Goal: Task Accomplishment & Management: Complete application form

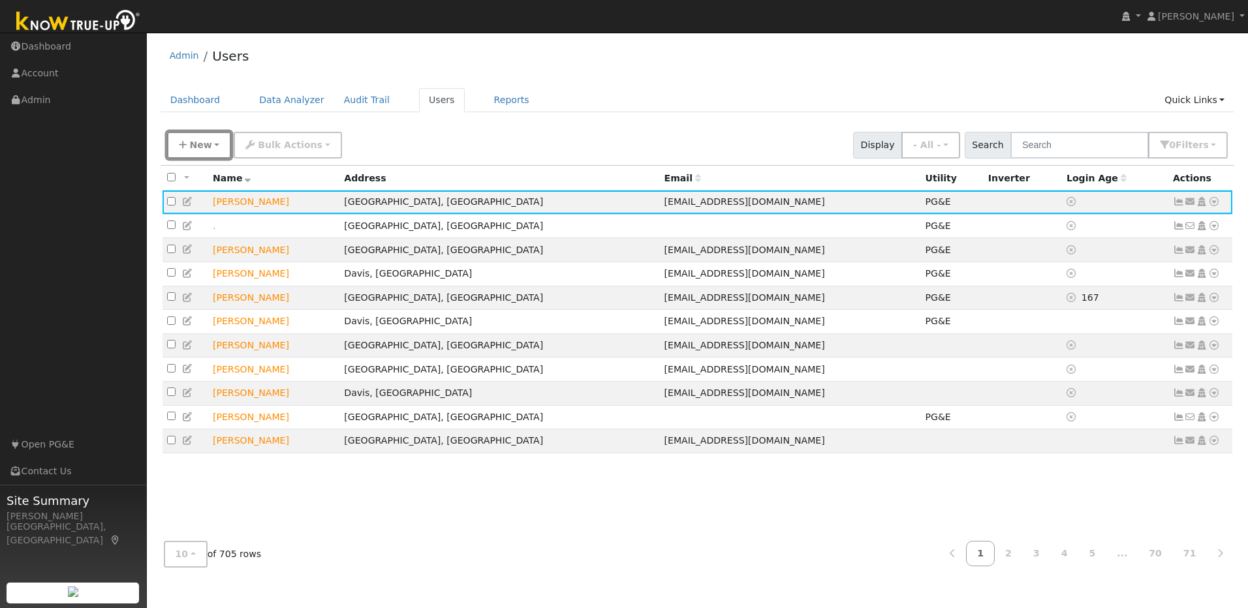
click at [204, 150] on span "New" at bounding box center [200, 145] width 22 height 10
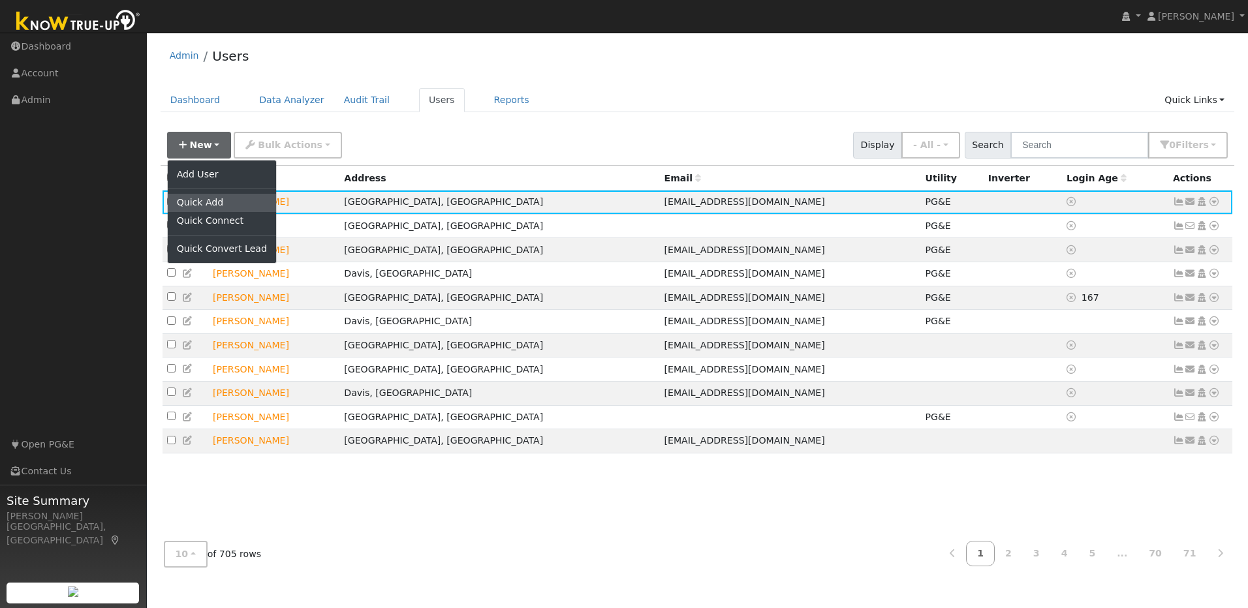
click at [233, 207] on link "Quick Add" at bounding box center [222, 203] width 108 height 18
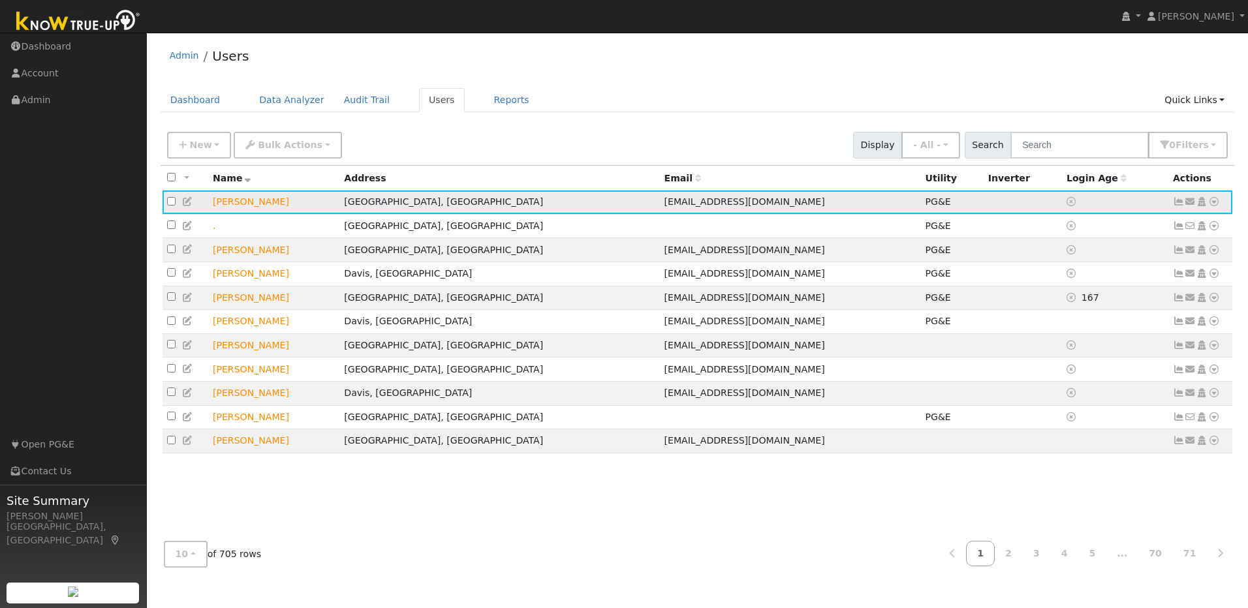
click at [650, 204] on icon at bounding box center [1214, 201] width 12 height 9
click at [650, 297] on link "Solar" at bounding box center [1078, 301] width 91 height 18
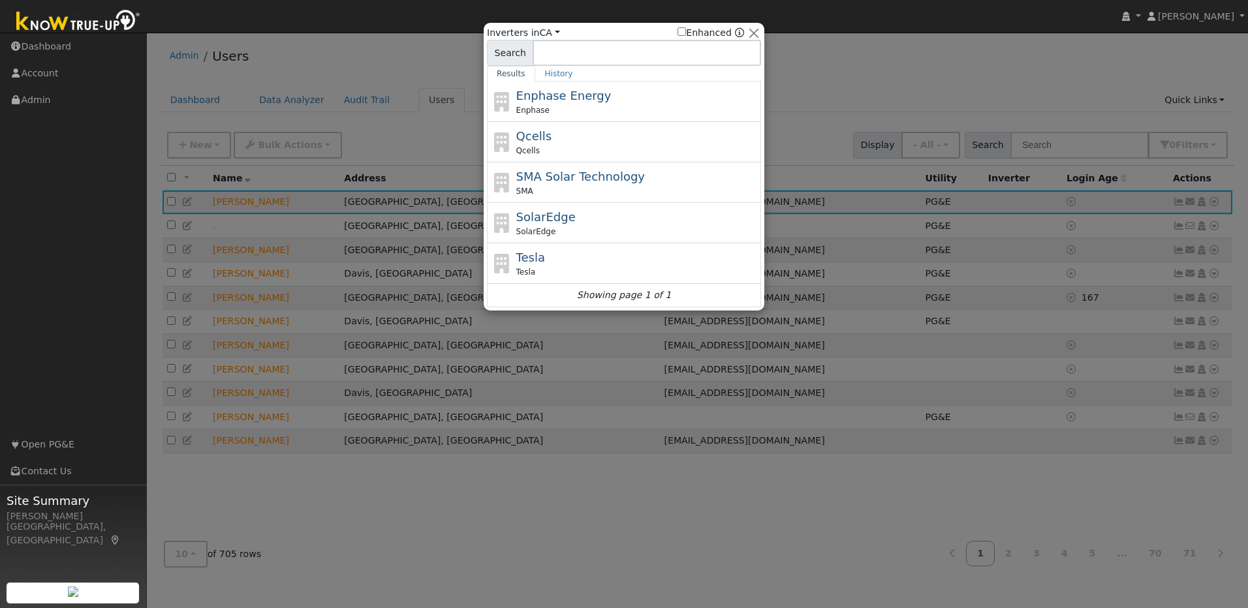
click at [650, 48] on div at bounding box center [624, 304] width 1248 height 608
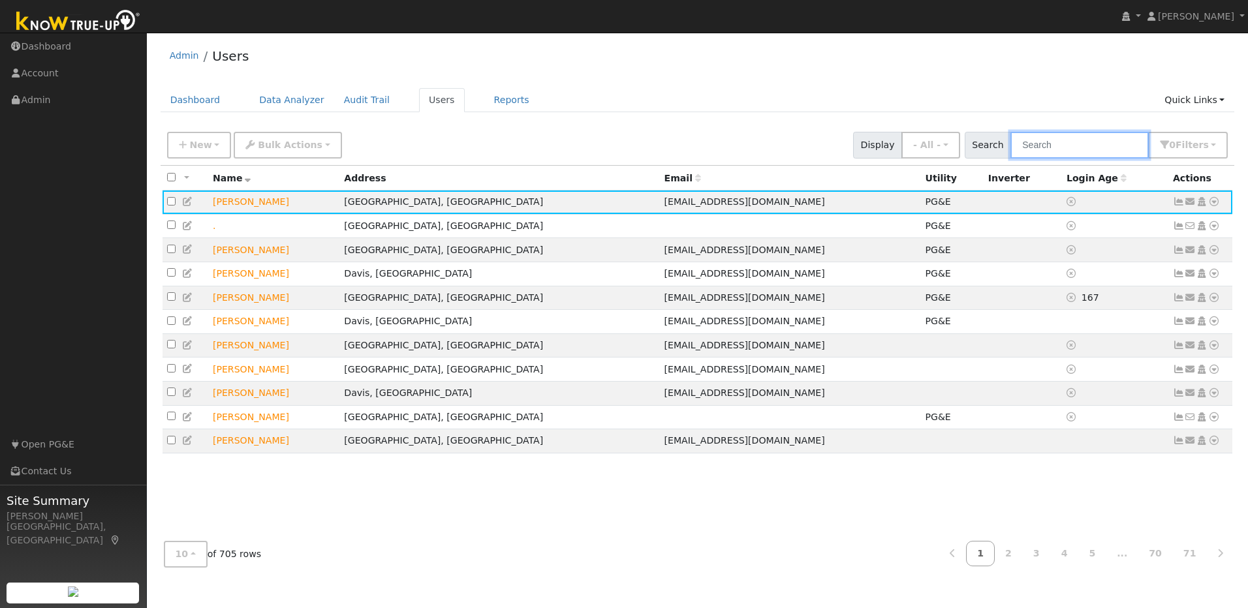
click at [650, 145] on input "text" at bounding box center [1079, 145] width 138 height 27
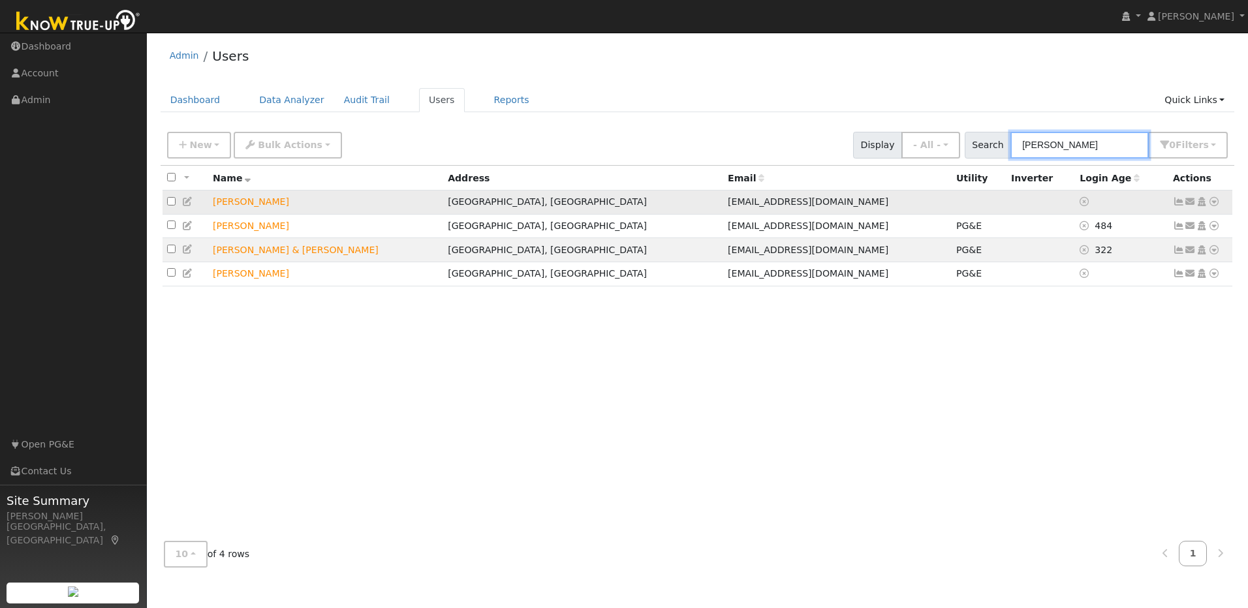
type input "sam"
click at [650, 202] on icon at bounding box center [1214, 201] width 12 height 9
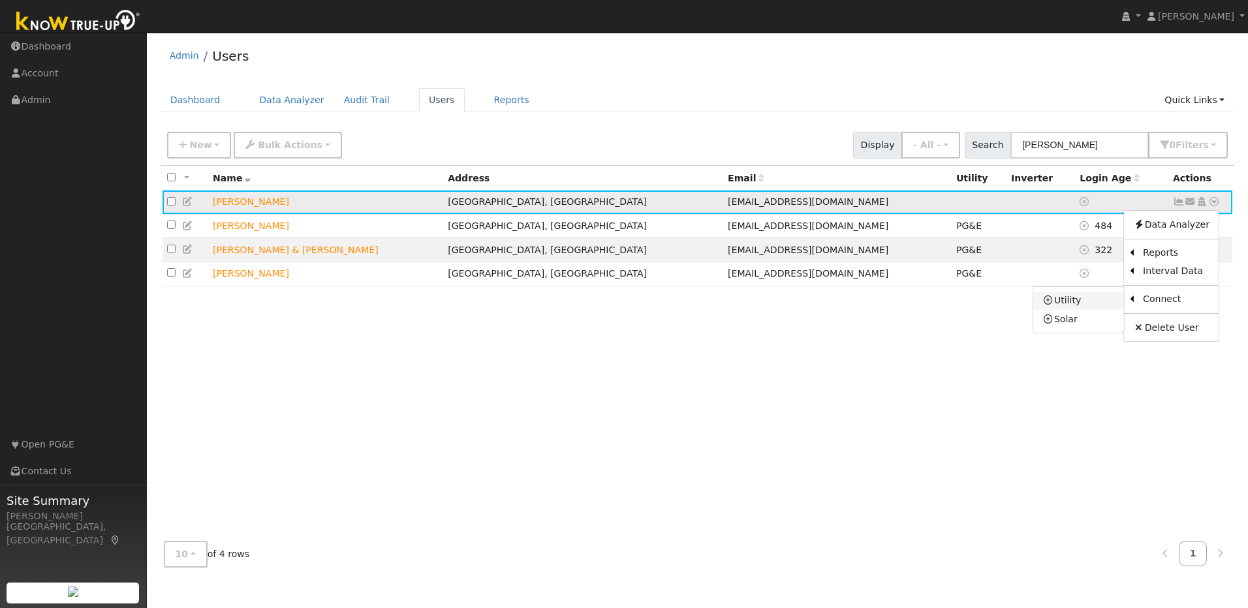
click at [650, 305] on link "Utility" at bounding box center [1078, 301] width 91 height 18
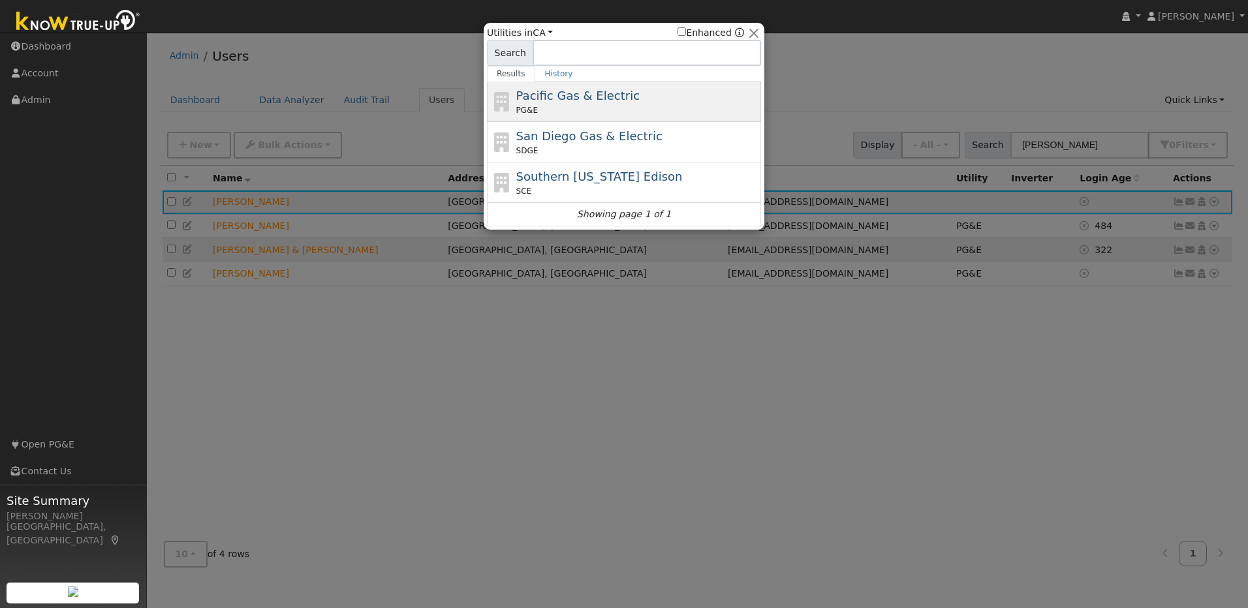
click at [577, 99] on span "Pacific Gas & Electric" at bounding box center [577, 96] width 123 height 14
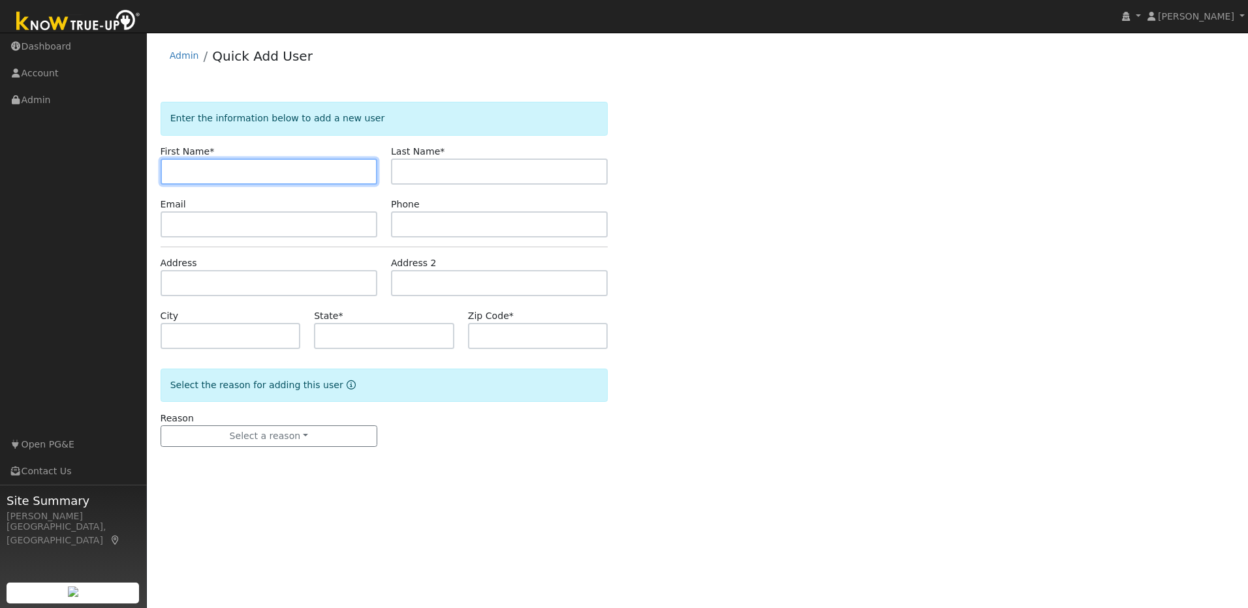
paste input "[PERSON_NAME]"
type input "[PERSON_NAME]"
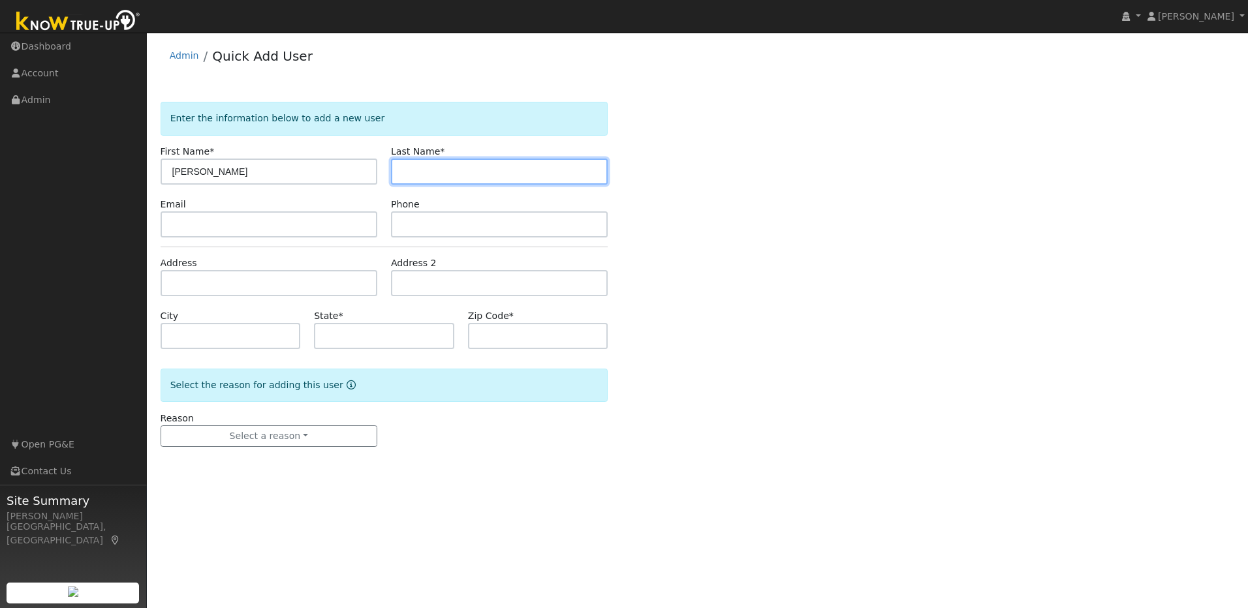
click at [443, 170] on input "text" at bounding box center [499, 172] width 217 height 26
paste input "[PERSON_NAME]"
type input "[PERSON_NAME]"
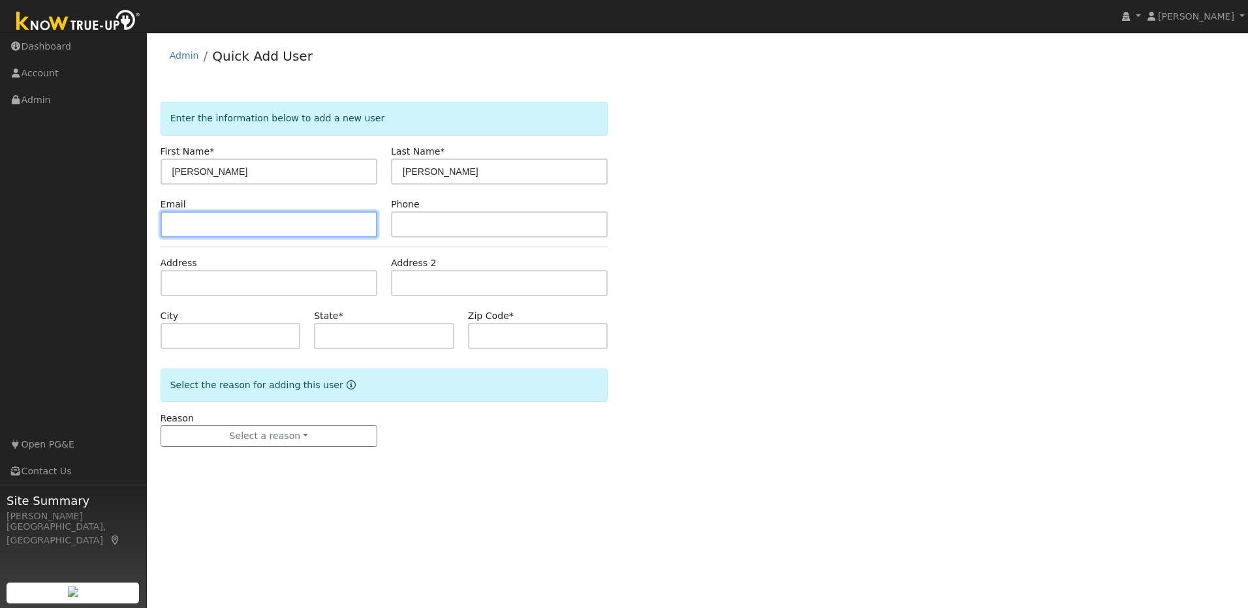
click at [300, 231] on input "text" at bounding box center [269, 224] width 217 height 26
paste input "[EMAIL_ADDRESS][DOMAIN_NAME]"
type input "[EMAIL_ADDRESS][DOMAIN_NAME]"
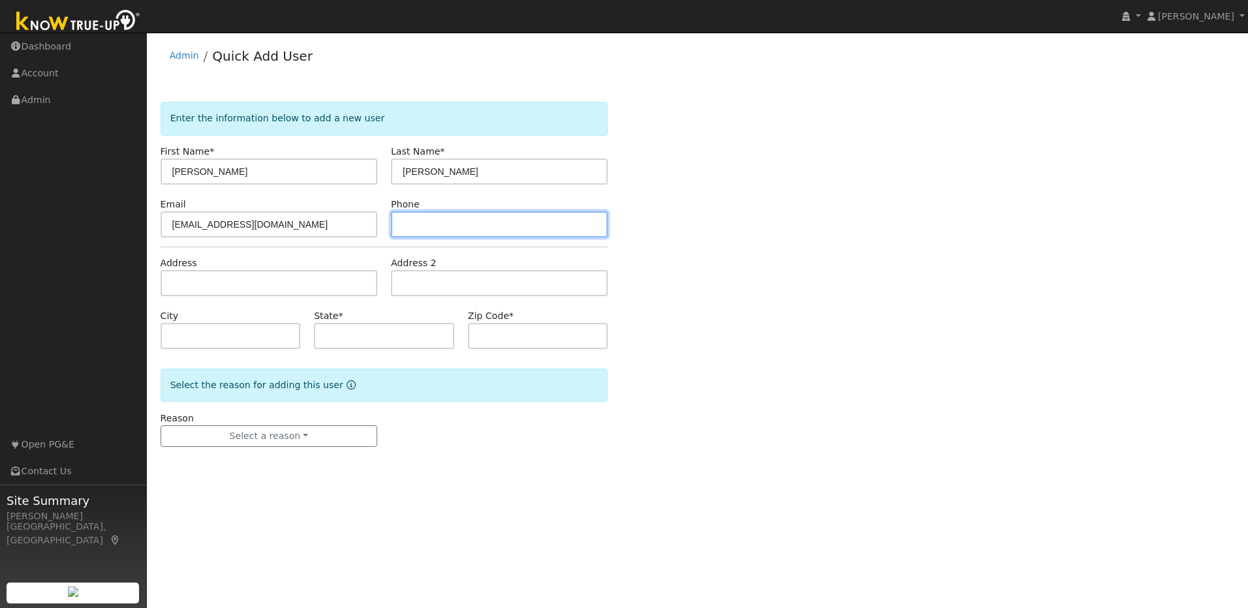
click at [448, 221] on input "text" at bounding box center [499, 224] width 217 height 26
paste input "[PHONE_NUMBER]"
type input "[PHONE_NUMBER]"
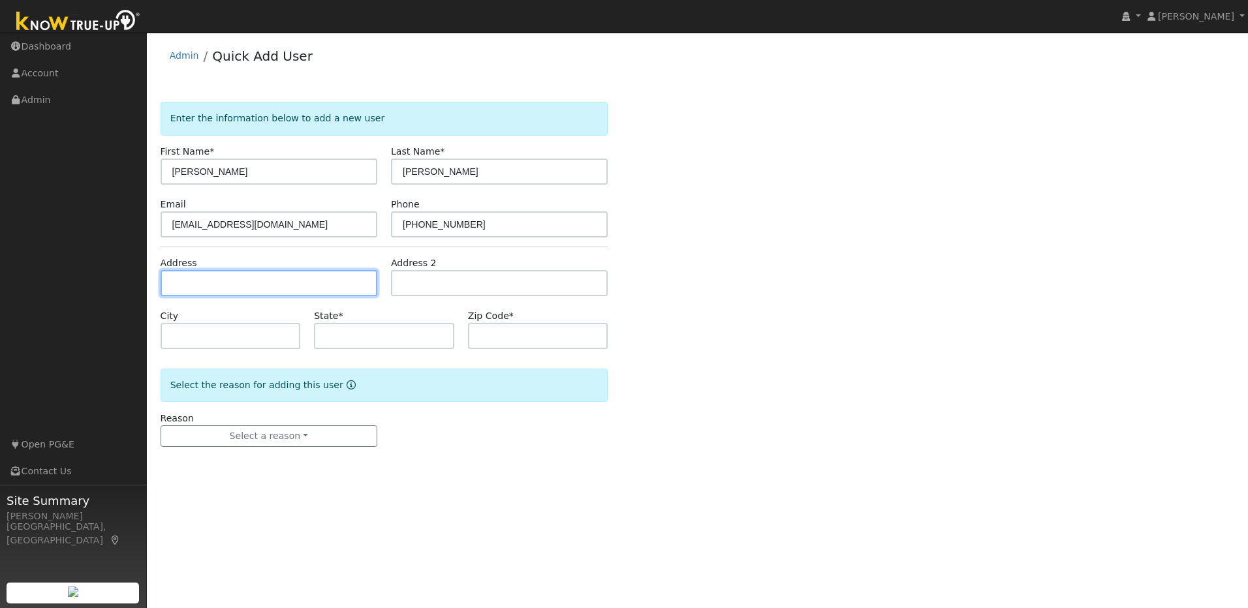
click at [251, 285] on input "text" at bounding box center [269, 283] width 217 height 26
paste input "[STREET_ADDRESS]"
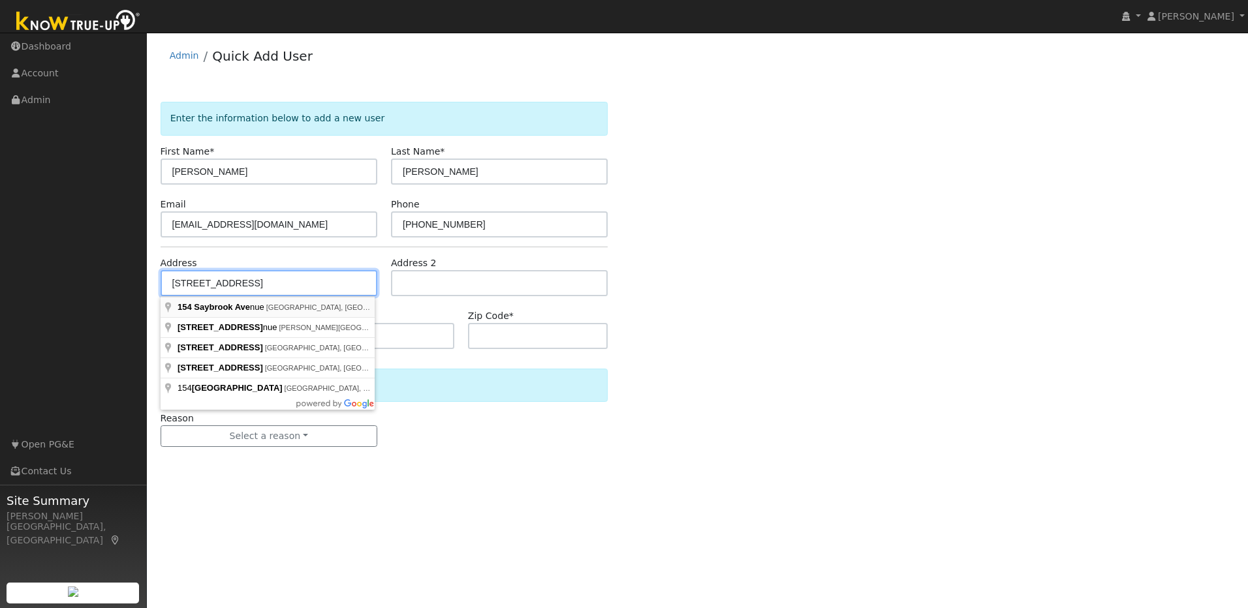
type input "[STREET_ADDRESS]"
type input "[GEOGRAPHIC_DATA]"
type input "CA"
type input "95687"
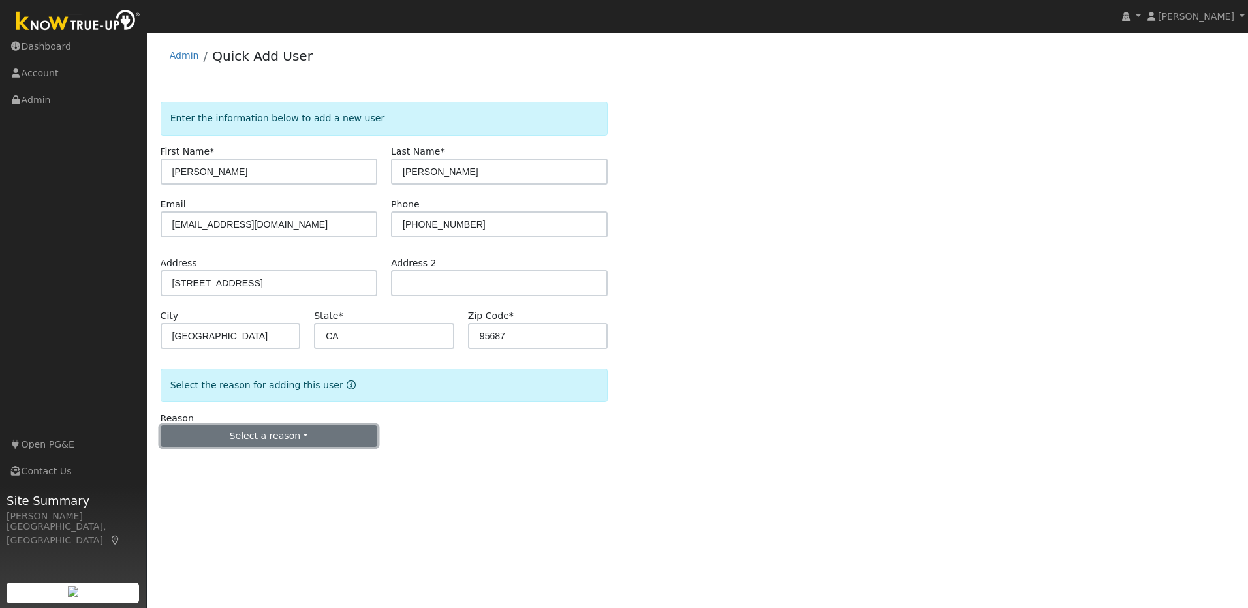
click at [325, 441] on button "Select a reason" at bounding box center [269, 437] width 217 height 22
click at [209, 463] on link "New lead" at bounding box center [233, 463] width 144 height 18
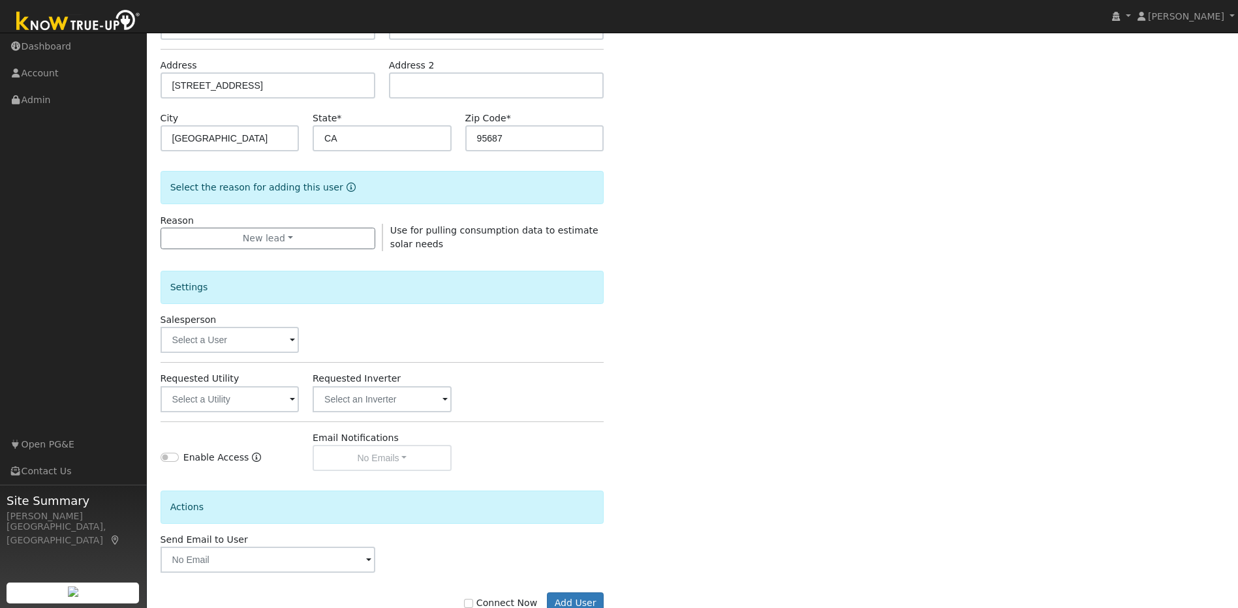
scroll to position [237, 0]
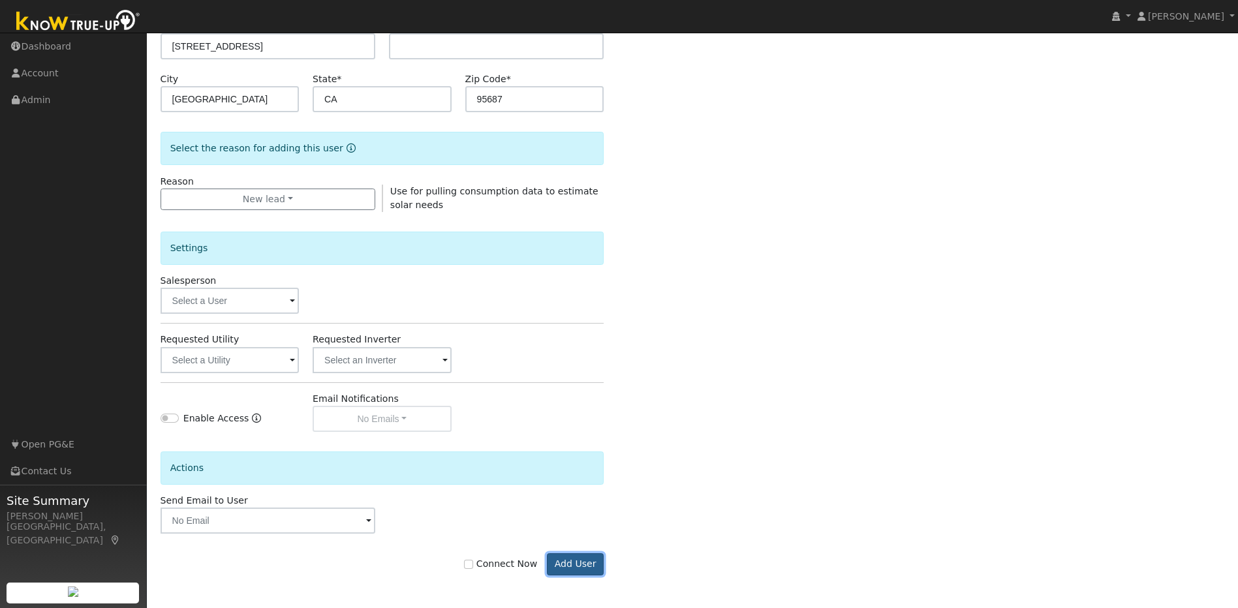
click at [569, 567] on button "Add User" at bounding box center [575, 564] width 57 height 22
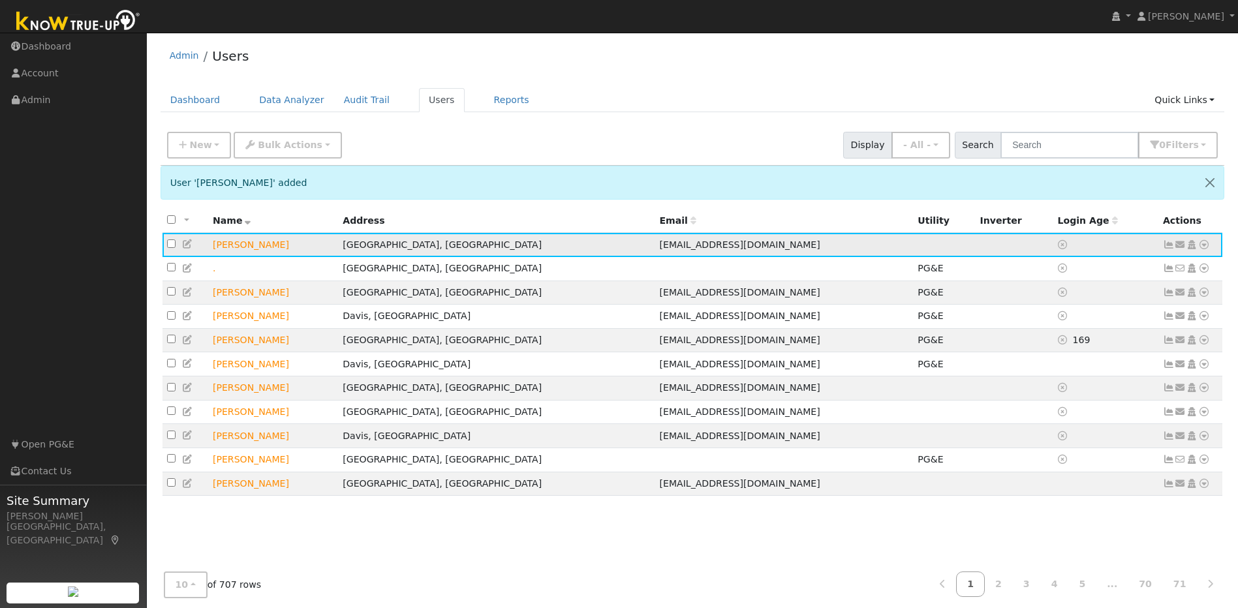
click at [187, 247] on icon at bounding box center [188, 244] width 12 height 9
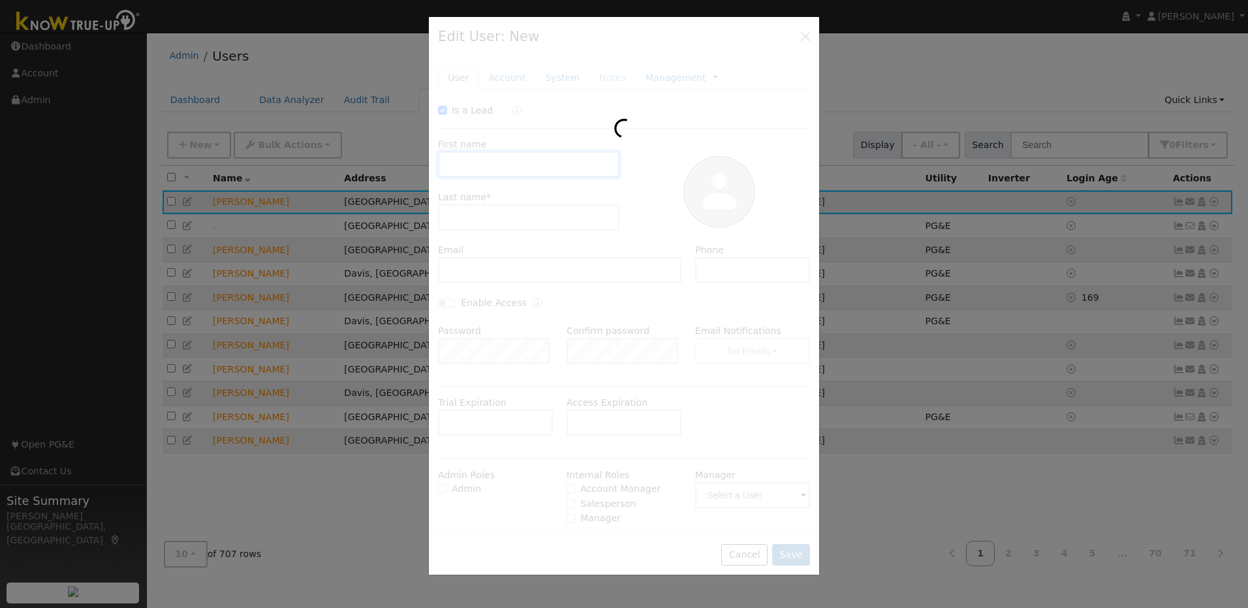
checkbox input "true"
type input "[PERSON_NAME]"
type input "[EMAIL_ADDRESS][DOMAIN_NAME]"
type input "[PHONE_NUMBER]"
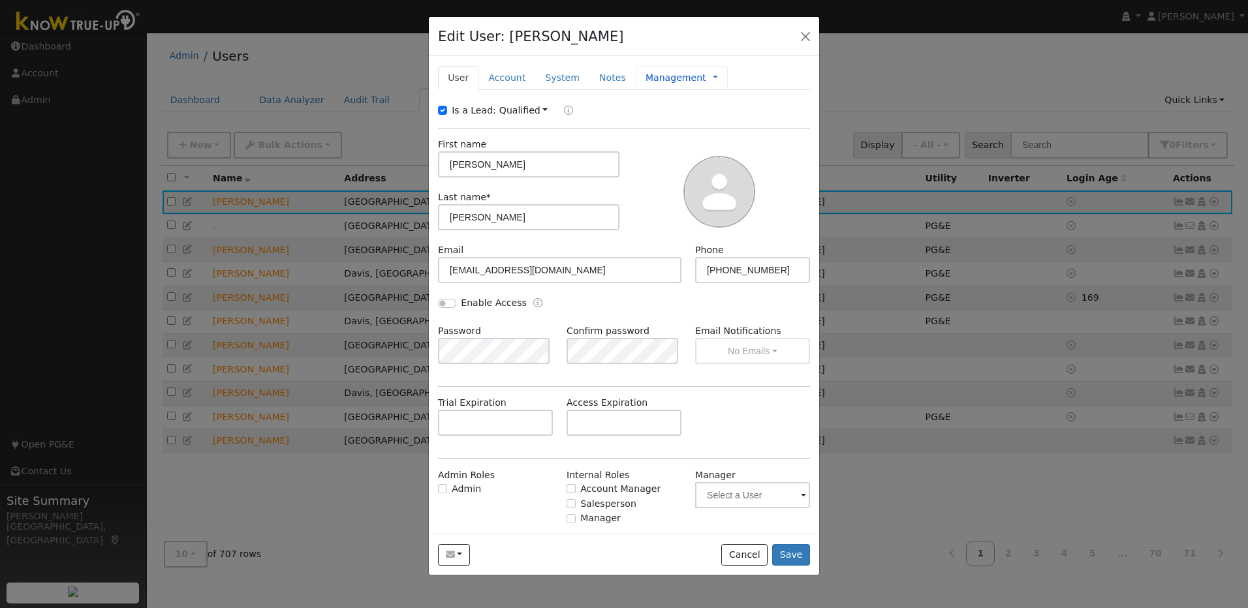
click at [651, 78] on link "Management" at bounding box center [675, 78] width 61 height 14
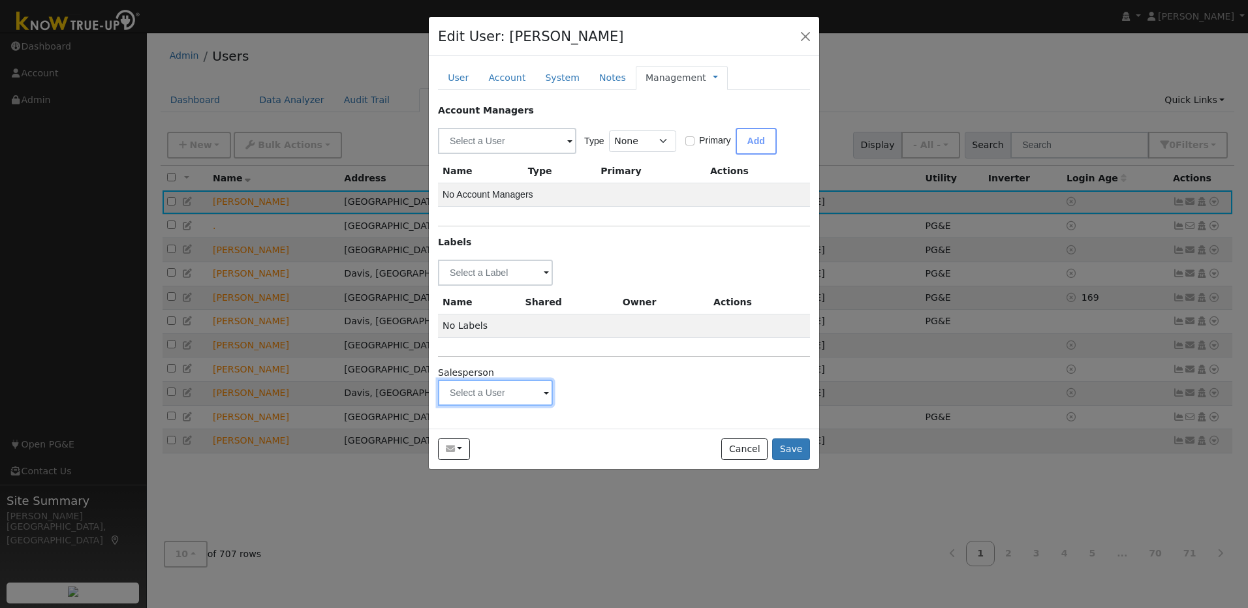
click at [542, 394] on input "text" at bounding box center [495, 393] width 115 height 26
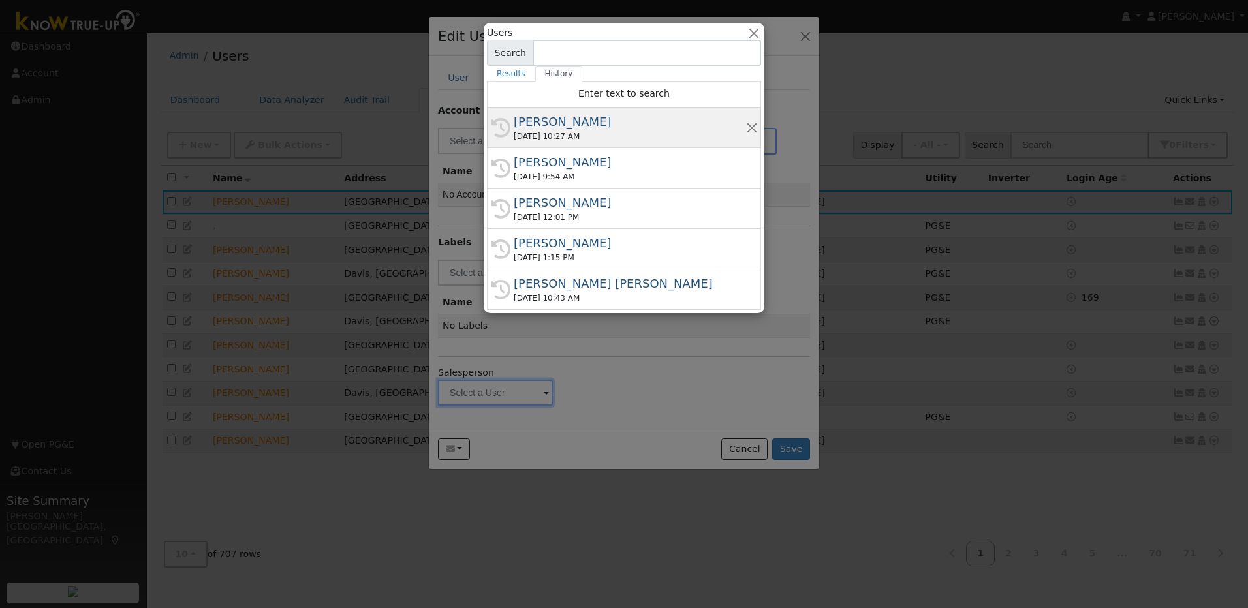
click at [559, 126] on div "Munro Boyd" at bounding box center [630, 122] width 232 height 18
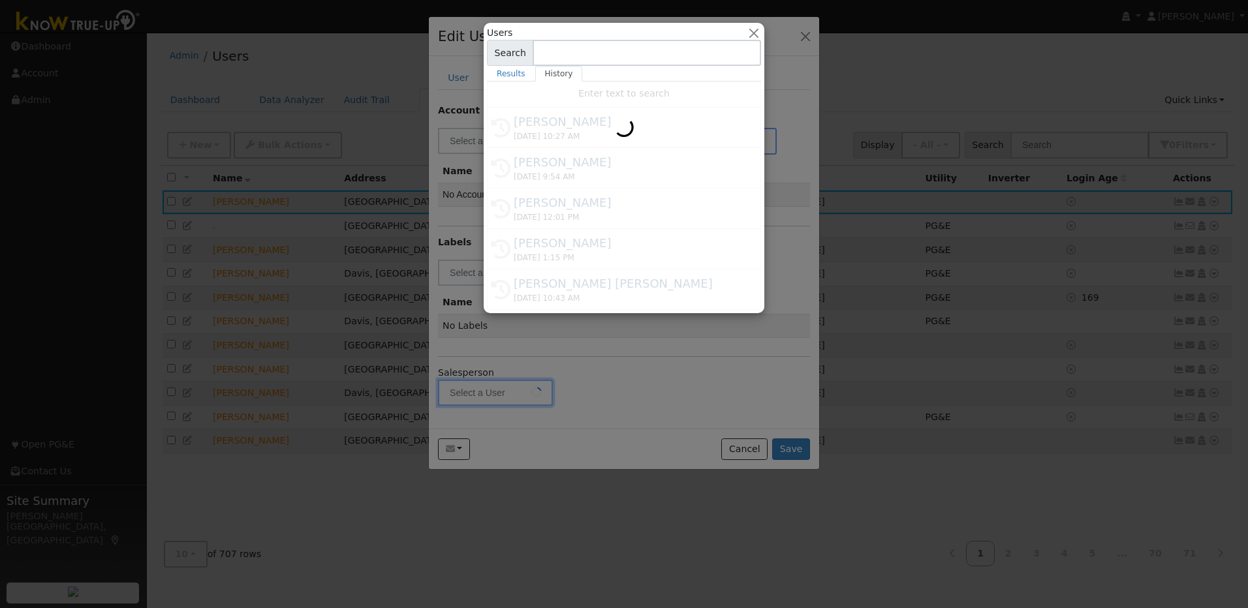
type input "Munro Boyd"
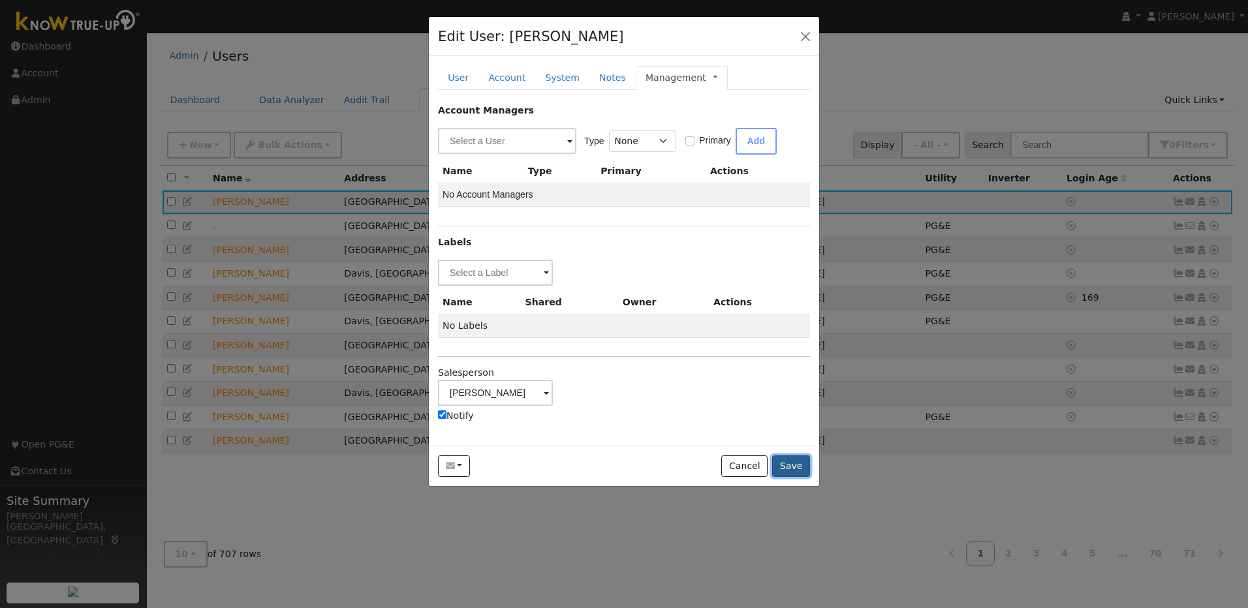
click at [794, 470] on button "Save" at bounding box center [791, 467] width 38 height 22
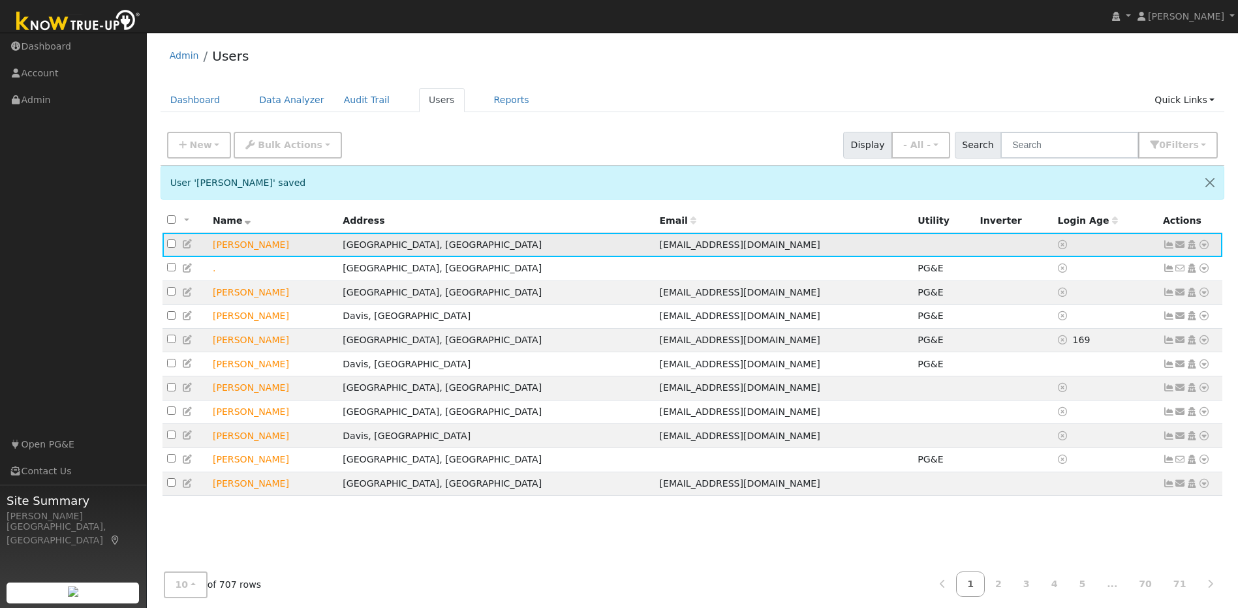
click at [1206, 249] on icon at bounding box center [1204, 244] width 12 height 9
click at [1079, 347] on link "Utility" at bounding box center [1068, 343] width 91 height 18
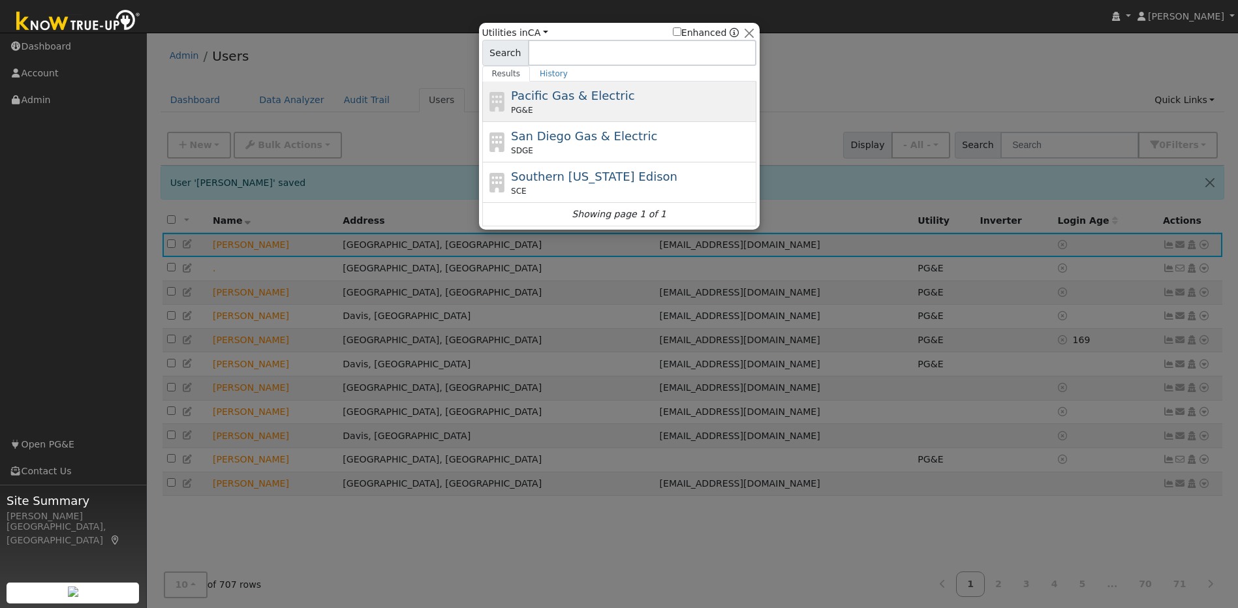
click at [610, 100] on span "Pacific Gas & Electric" at bounding box center [572, 96] width 123 height 14
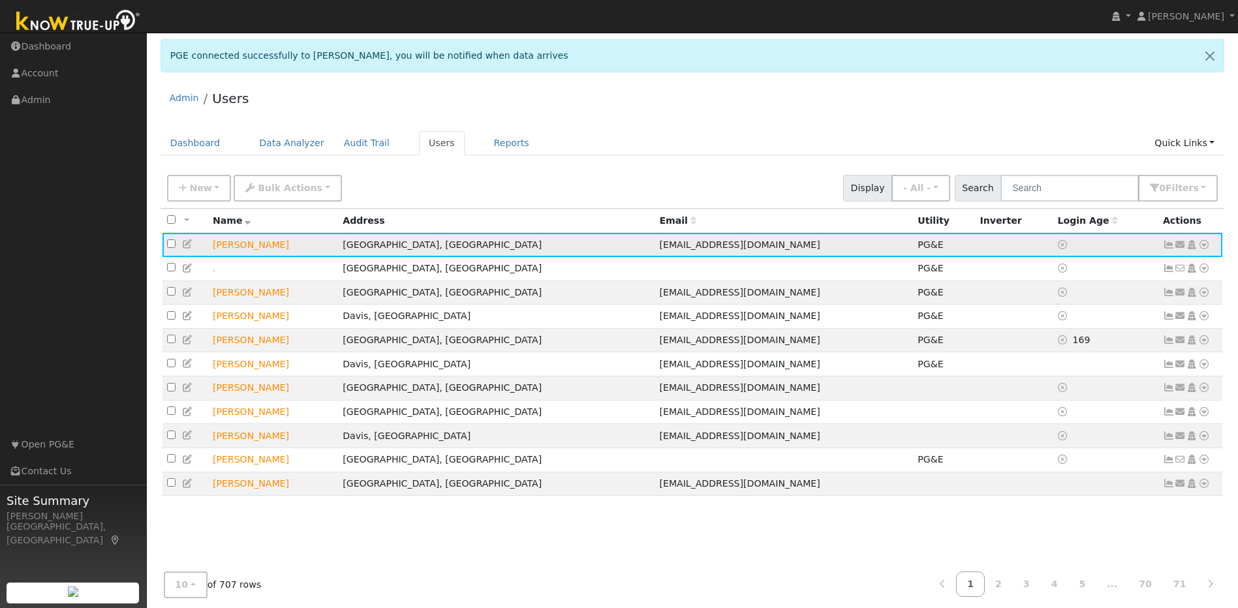
click at [1170, 247] on icon at bounding box center [1169, 244] width 12 height 9
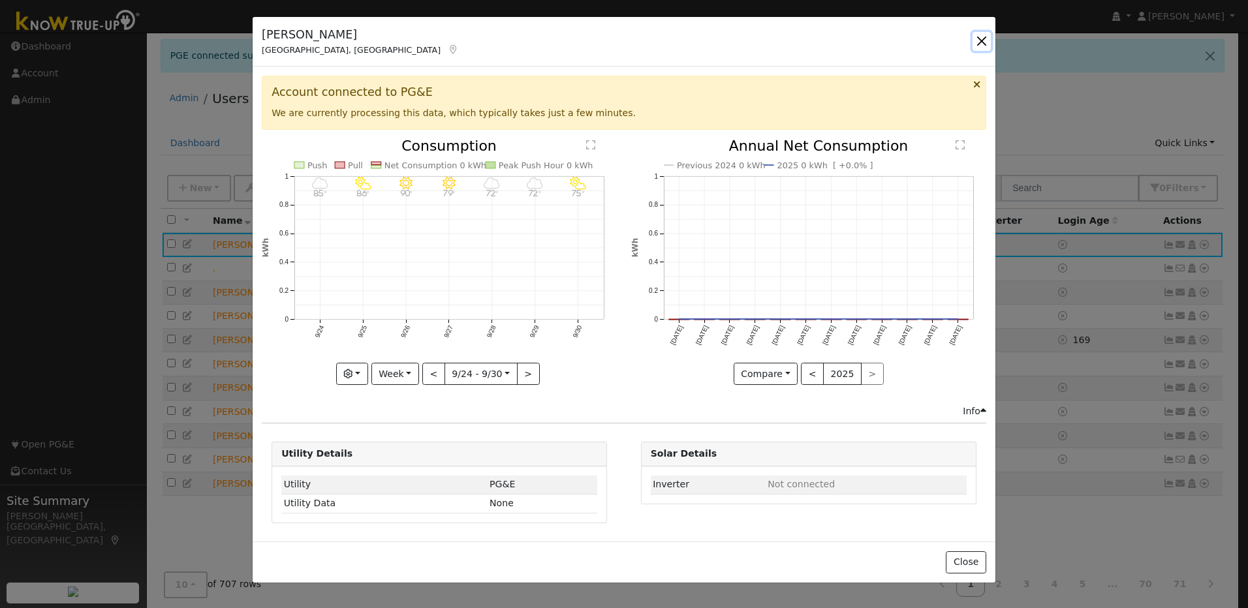
click at [980, 40] on button "button" at bounding box center [981, 41] width 18 height 18
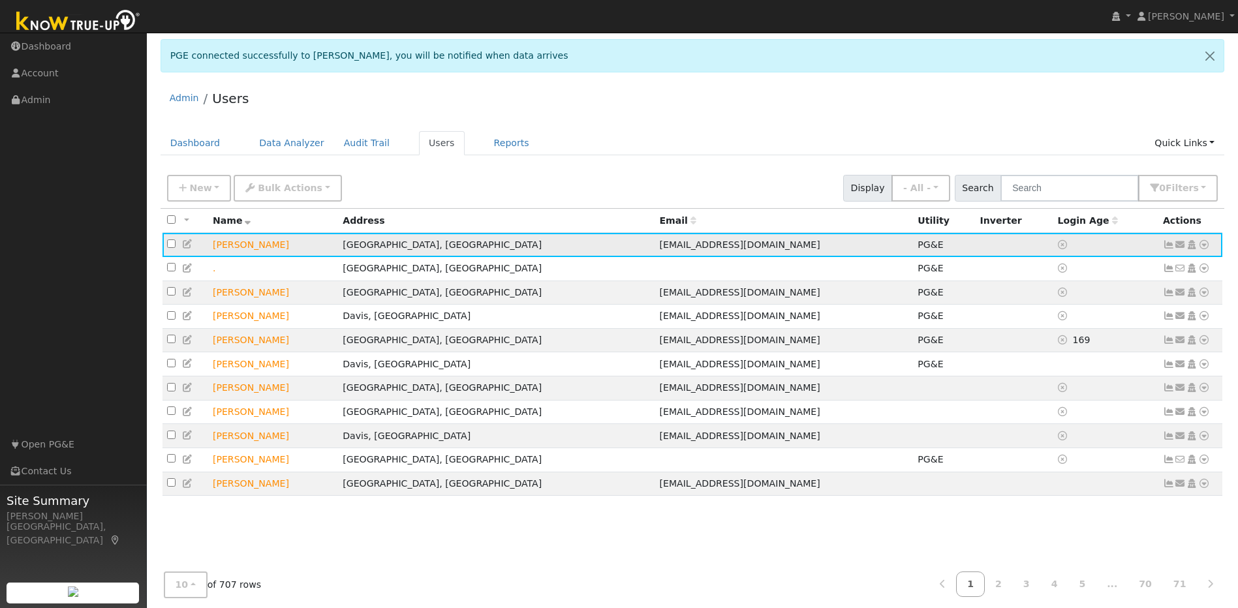
click at [1204, 249] on icon at bounding box center [1204, 244] width 12 height 9
click at [1110, 116] on div "Admin Users" at bounding box center [693, 102] width 1065 height 40
click at [1171, 246] on icon at bounding box center [1169, 244] width 12 height 9
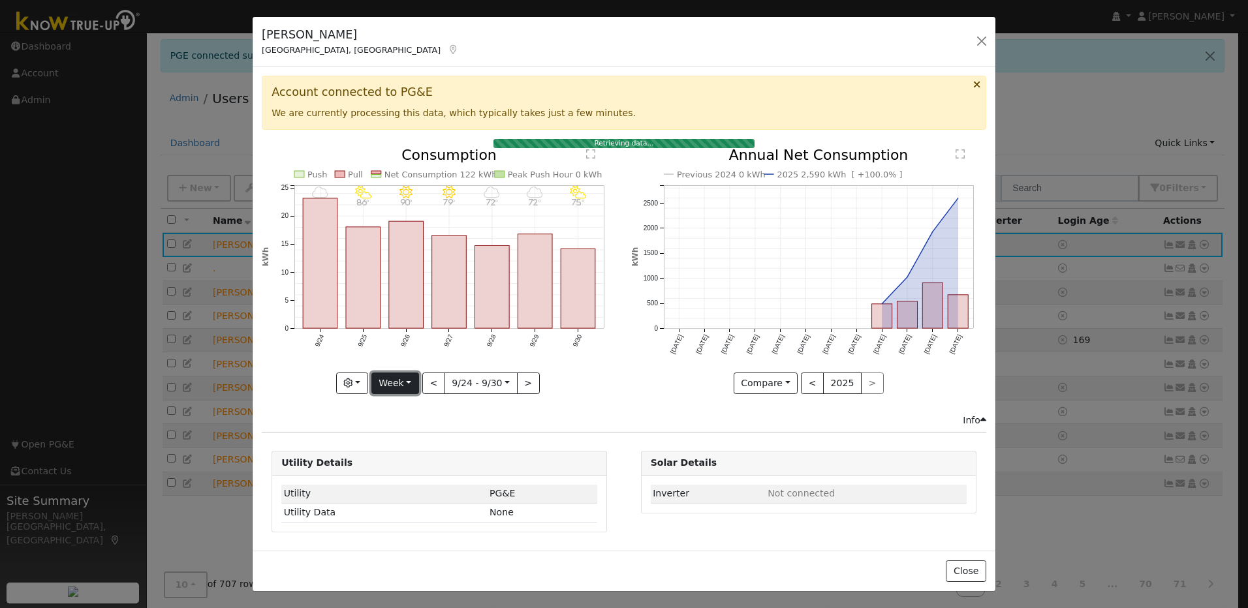
click at [400, 386] on button "Week" at bounding box center [395, 384] width 48 height 22
click at [400, 460] on link "Year" at bounding box center [417, 465] width 91 height 18
type input "2024-10-01"
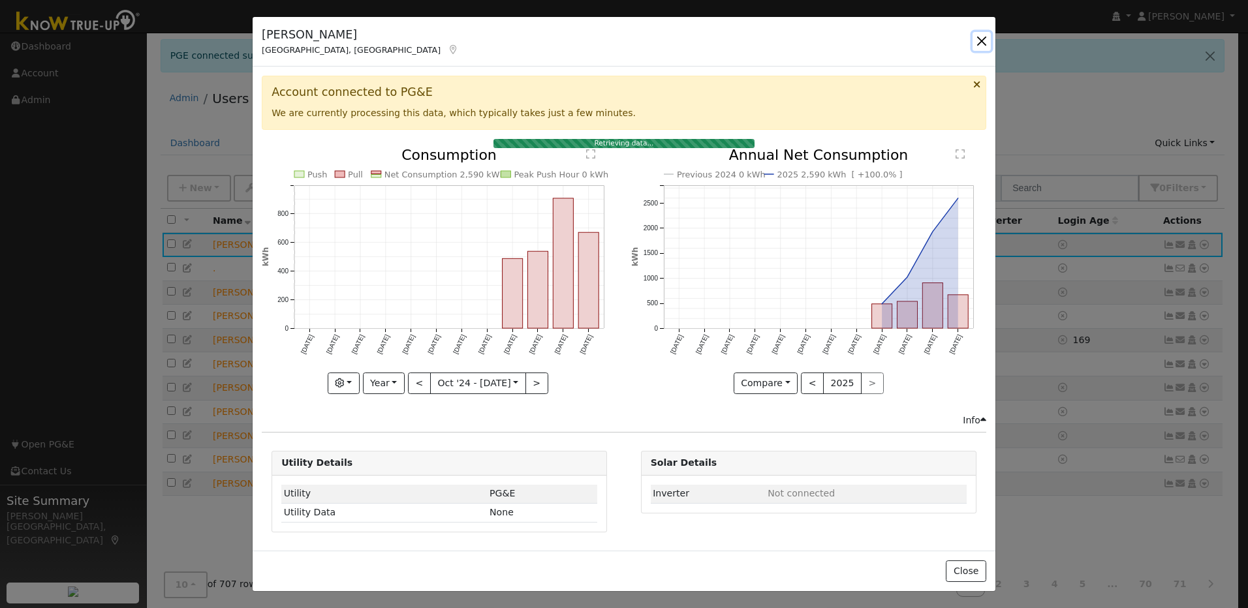
click at [976, 40] on button "button" at bounding box center [981, 41] width 18 height 18
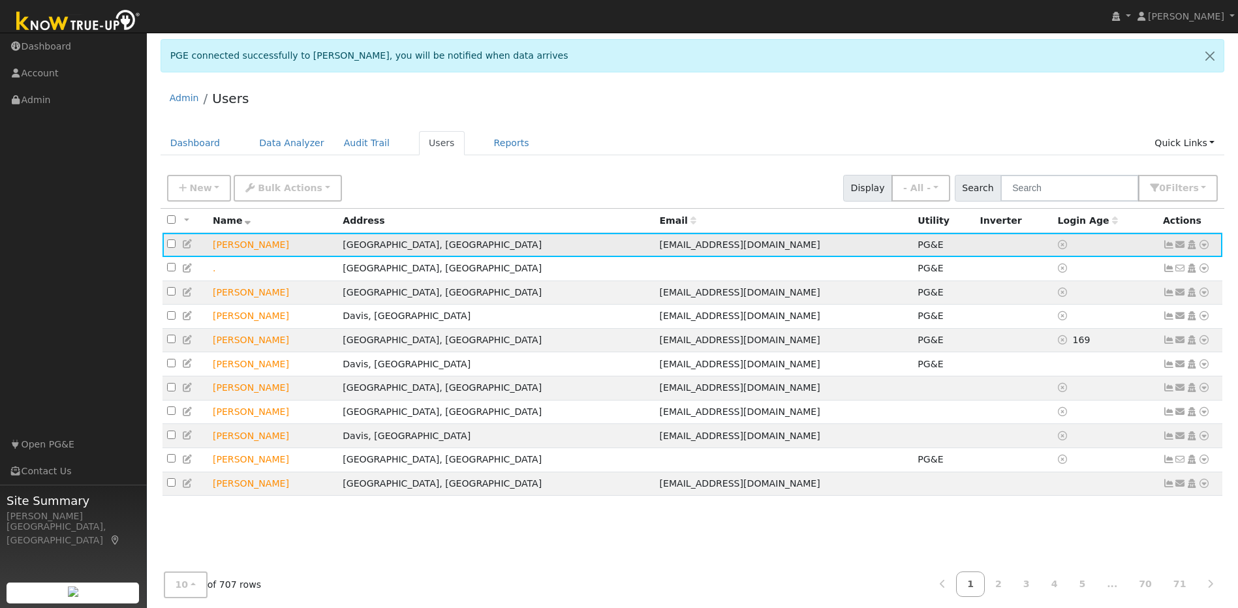
click at [188, 249] on icon at bounding box center [188, 244] width 12 height 9
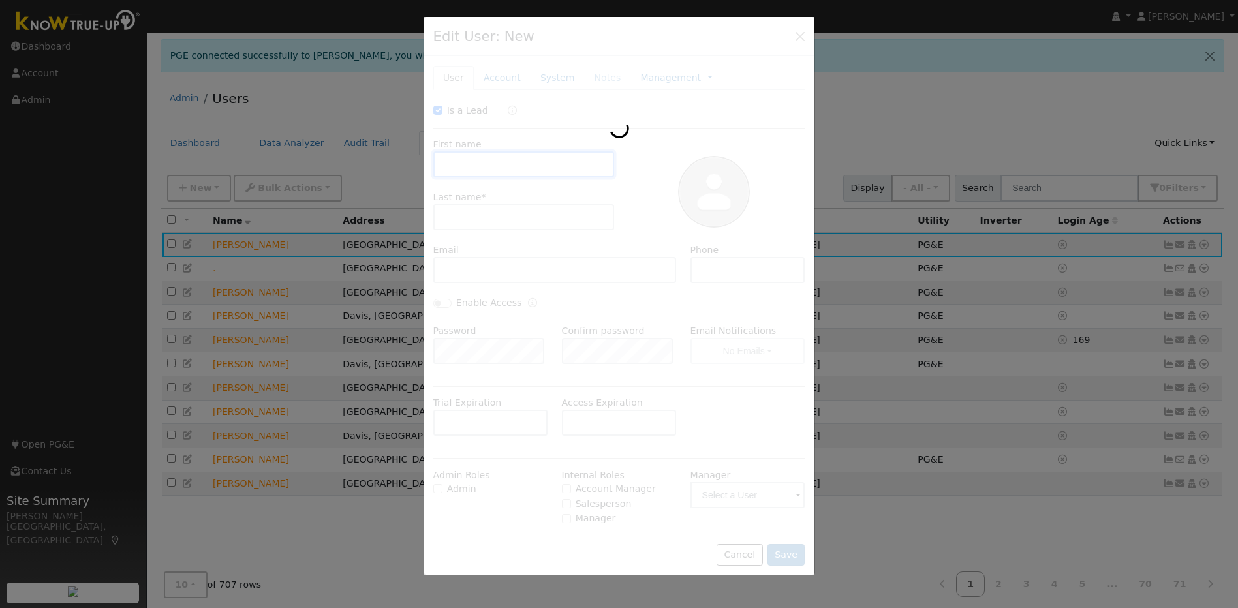
checkbox input "true"
type input "[PERSON_NAME]"
type input "[EMAIL_ADDRESS][DOMAIN_NAME]"
type input "[PHONE_NUMBER]"
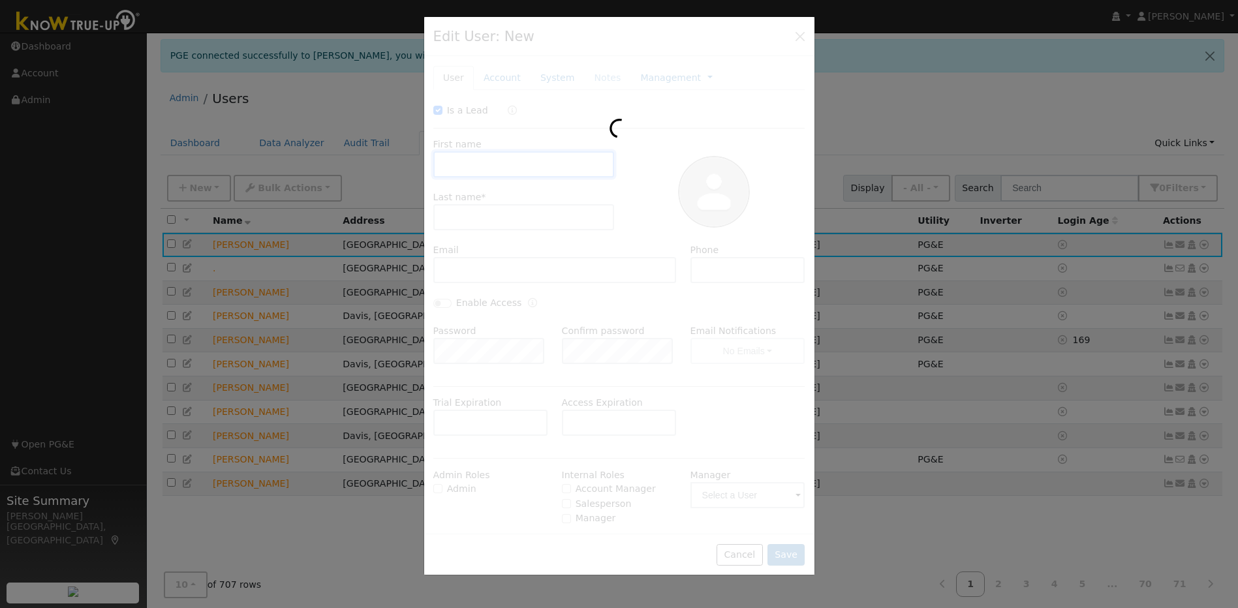
type input "Munro Boyd"
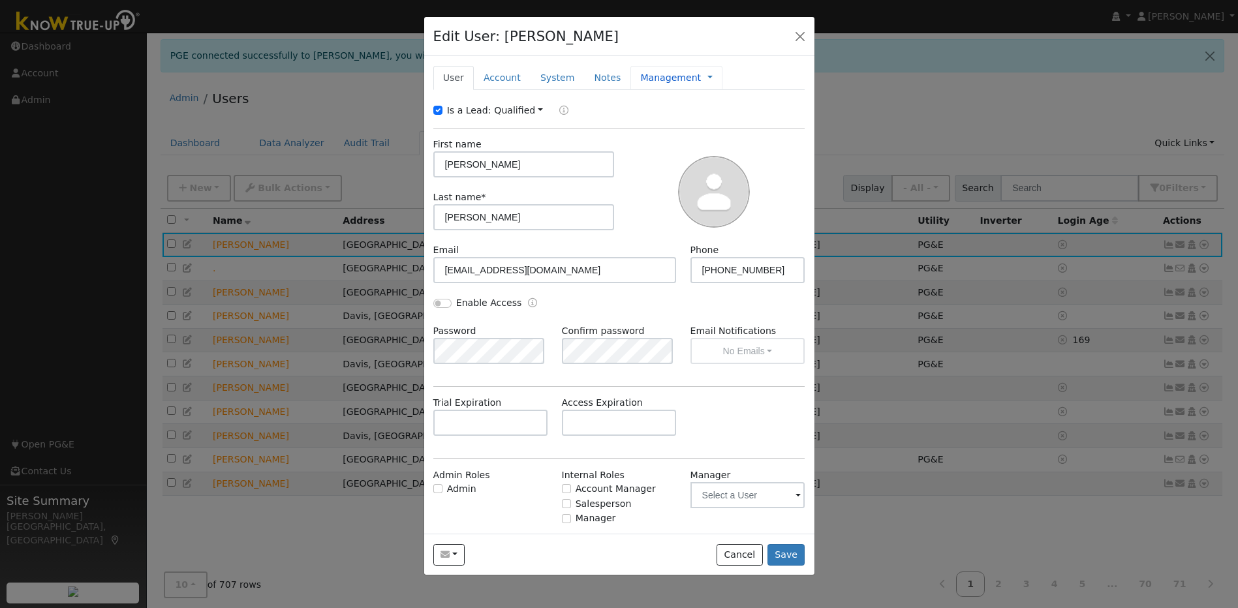
click at [659, 75] on link "Management" at bounding box center [670, 78] width 61 height 14
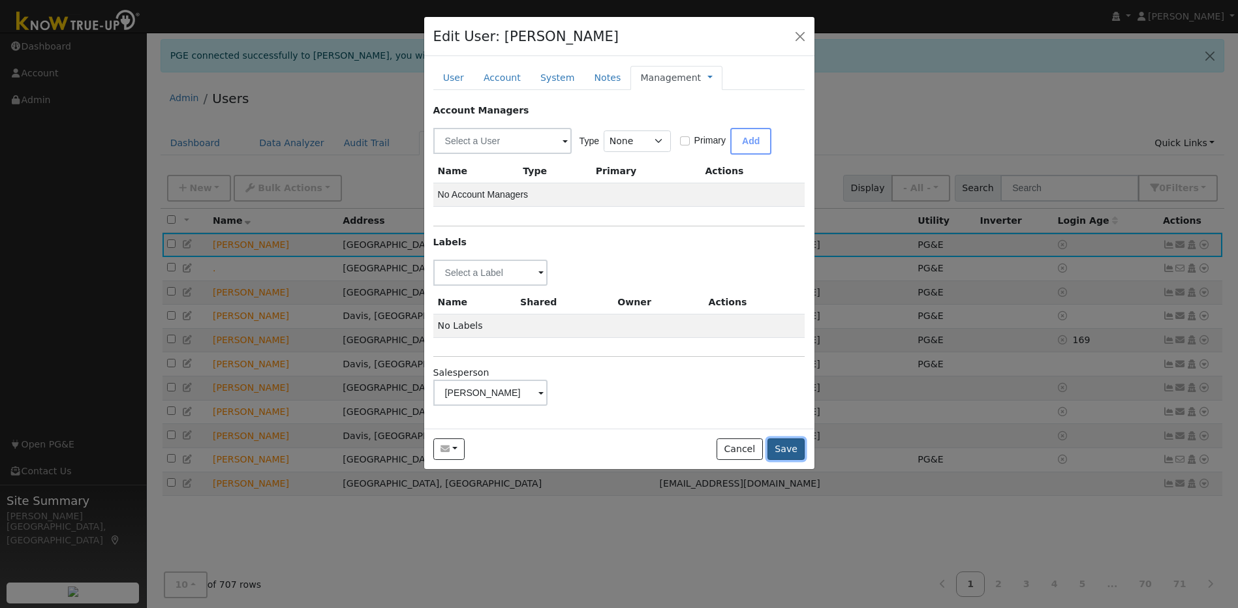
click at [792, 456] on button "Save" at bounding box center [787, 450] width 38 height 22
